Goal: Task Accomplishment & Management: Manage account settings

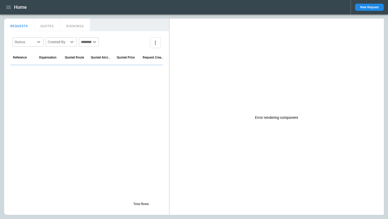
click at [8, 8] on icon "button" at bounding box center [8, 7] width 6 height 6
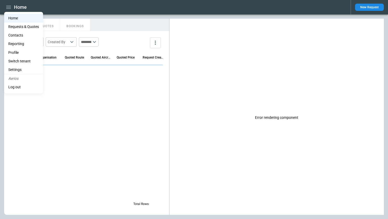
click at [16, 68] on li "Settings" at bounding box center [23, 70] width 39 height 9
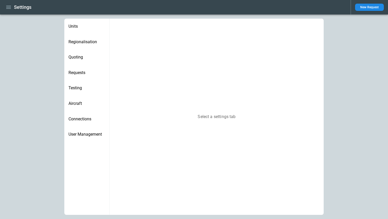
click at [76, 75] on div "Requests" at bounding box center [86, 73] width 45 height 16
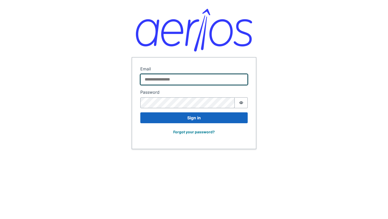
click at [178, 76] on input "Email" at bounding box center [193, 79] width 107 height 11
type input "**********"
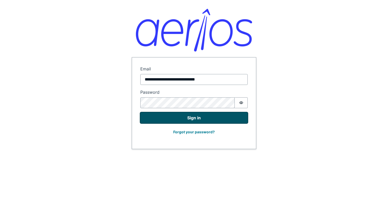
click at [167, 118] on button "Sign in" at bounding box center [193, 117] width 107 height 11
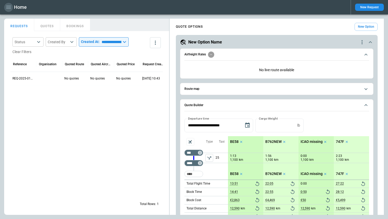
click at [8, 8] on icon "button" at bounding box center [8, 7] width 6 height 6
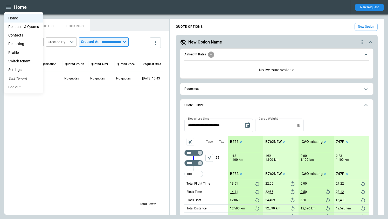
click at [8, 66] on li "Settings" at bounding box center [23, 70] width 39 height 9
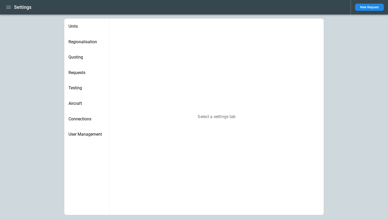
click at [82, 75] on div "Requests" at bounding box center [86, 73] width 45 height 16
